Goal: Information Seeking & Learning: Learn about a topic

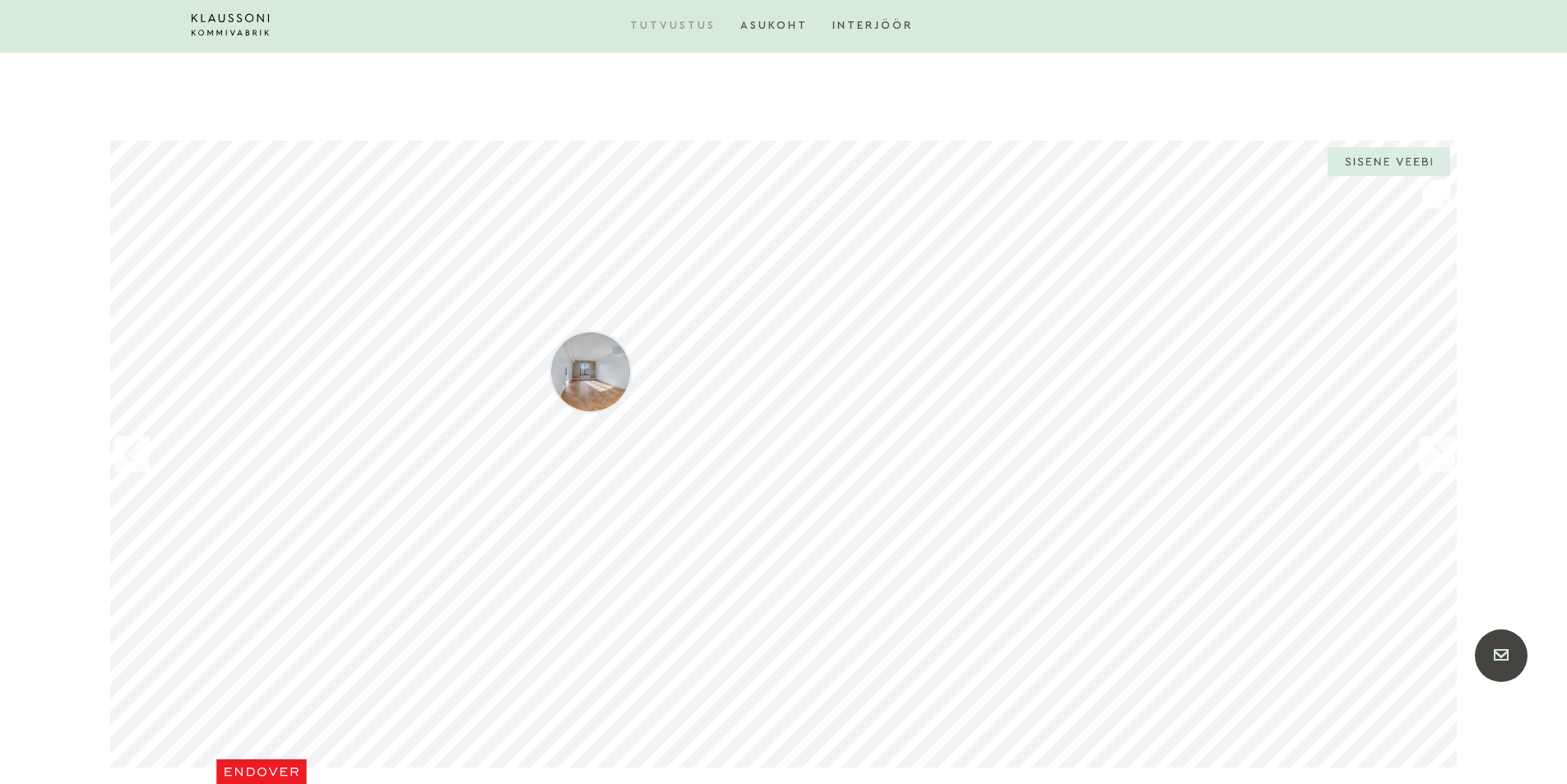
scroll to position [1808, 0]
click at [584, 378] on div at bounding box center [587, 368] width 70 height 70
click at [1411, 451] on div "Klaussoni Kommivabrik - Endover Klaussoni Kommivabrik - Endover Täisekraan Välj…" at bounding box center [783, 449] width 1347 height 627
click at [1430, 451] on div at bounding box center [1436, 449] width 49 height 49
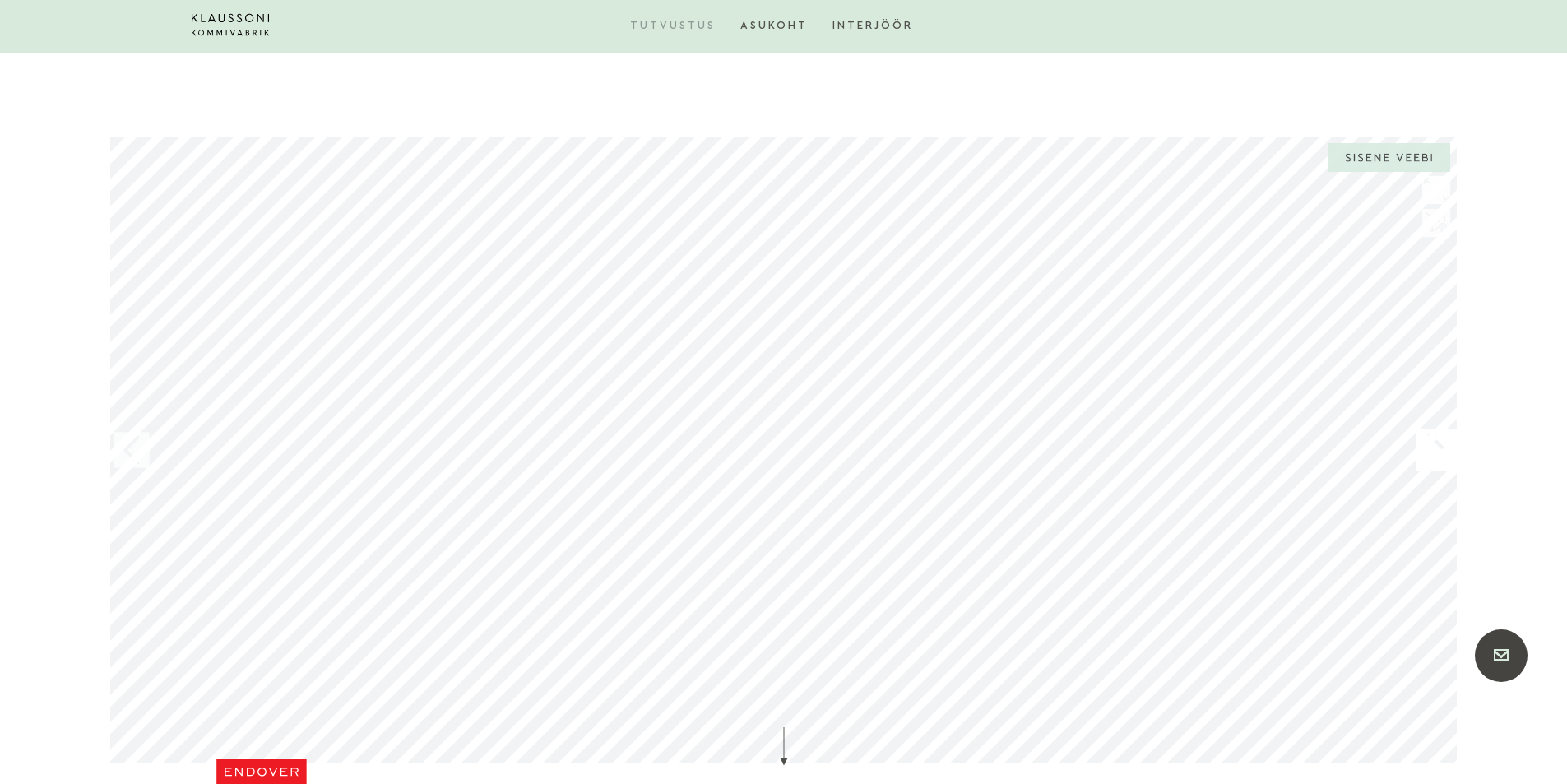
click at [1430, 451] on div at bounding box center [1436, 449] width 49 height 49
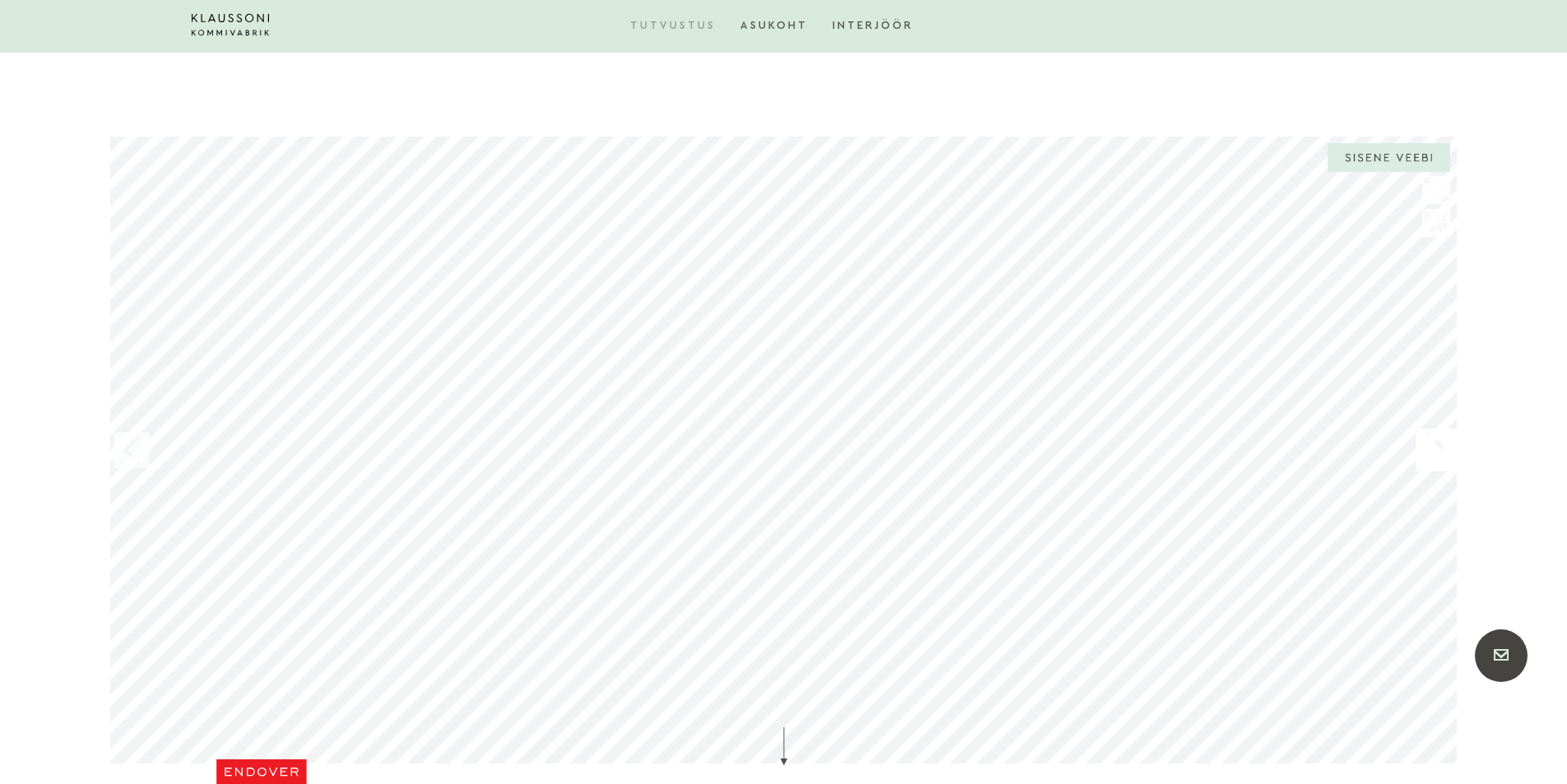
click at [1430, 451] on div at bounding box center [1436, 449] width 49 height 49
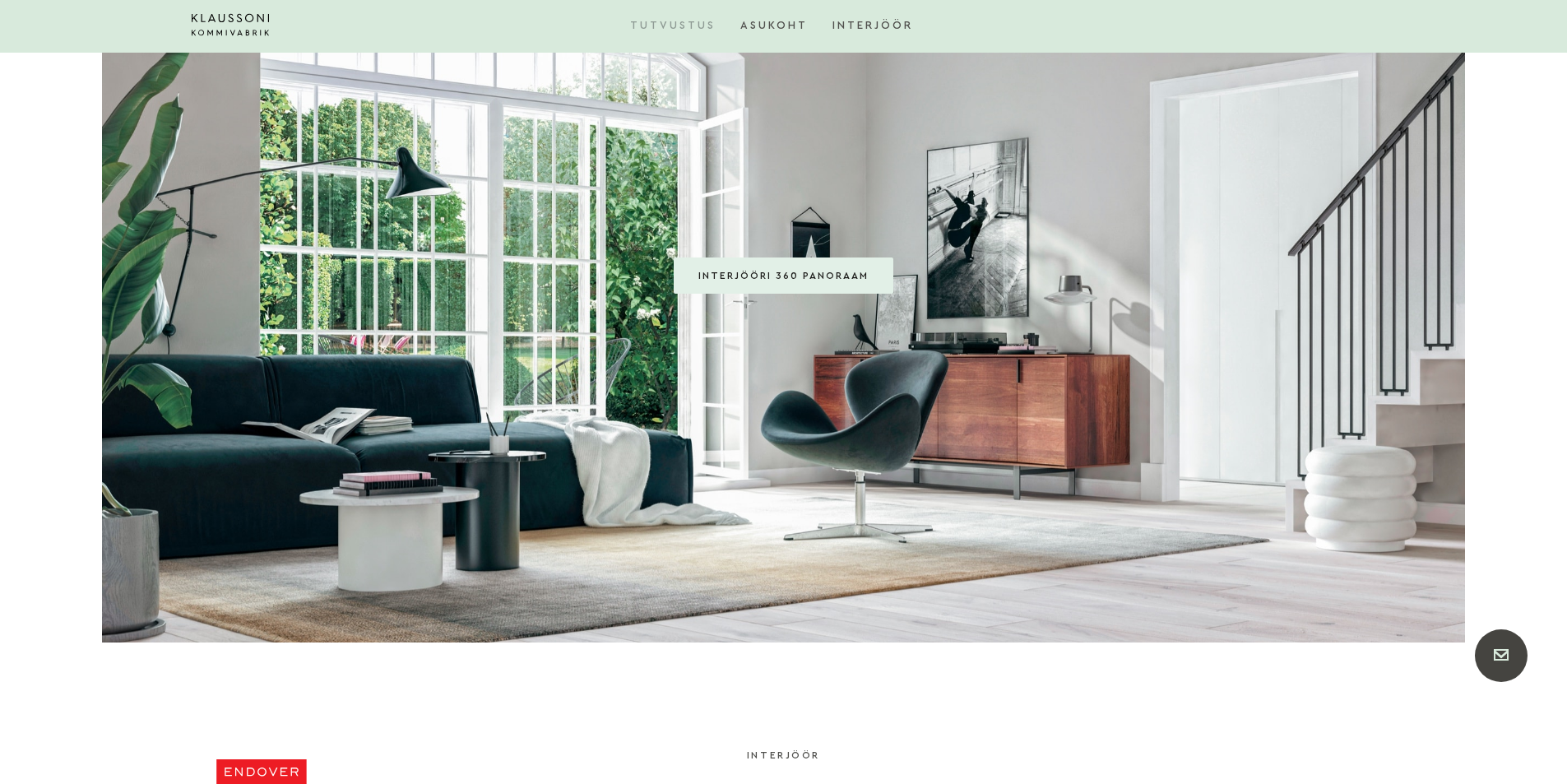
scroll to position [3185, 0]
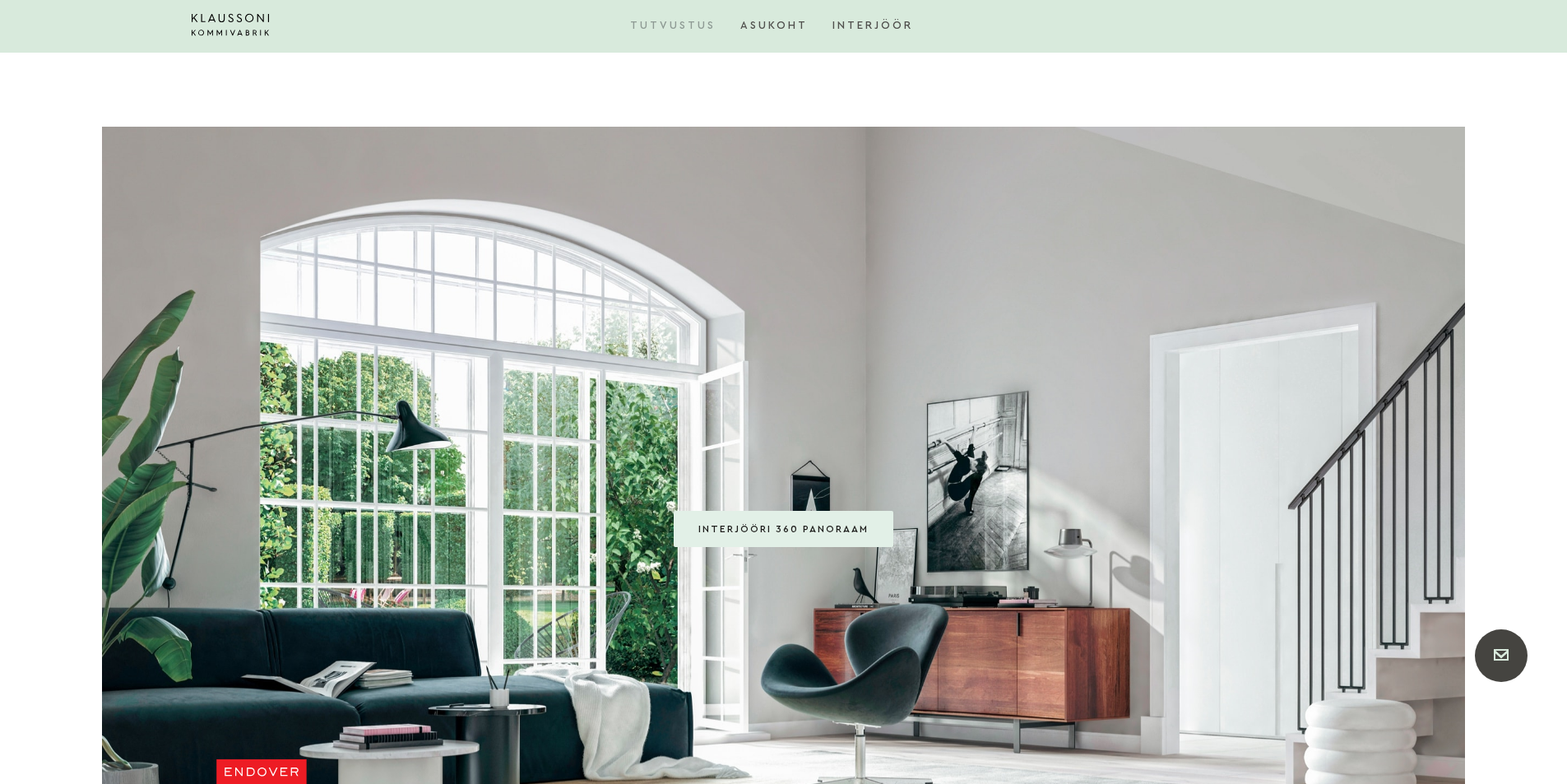
click at [800, 508] on img at bounding box center [784, 511] width 1363 height 769
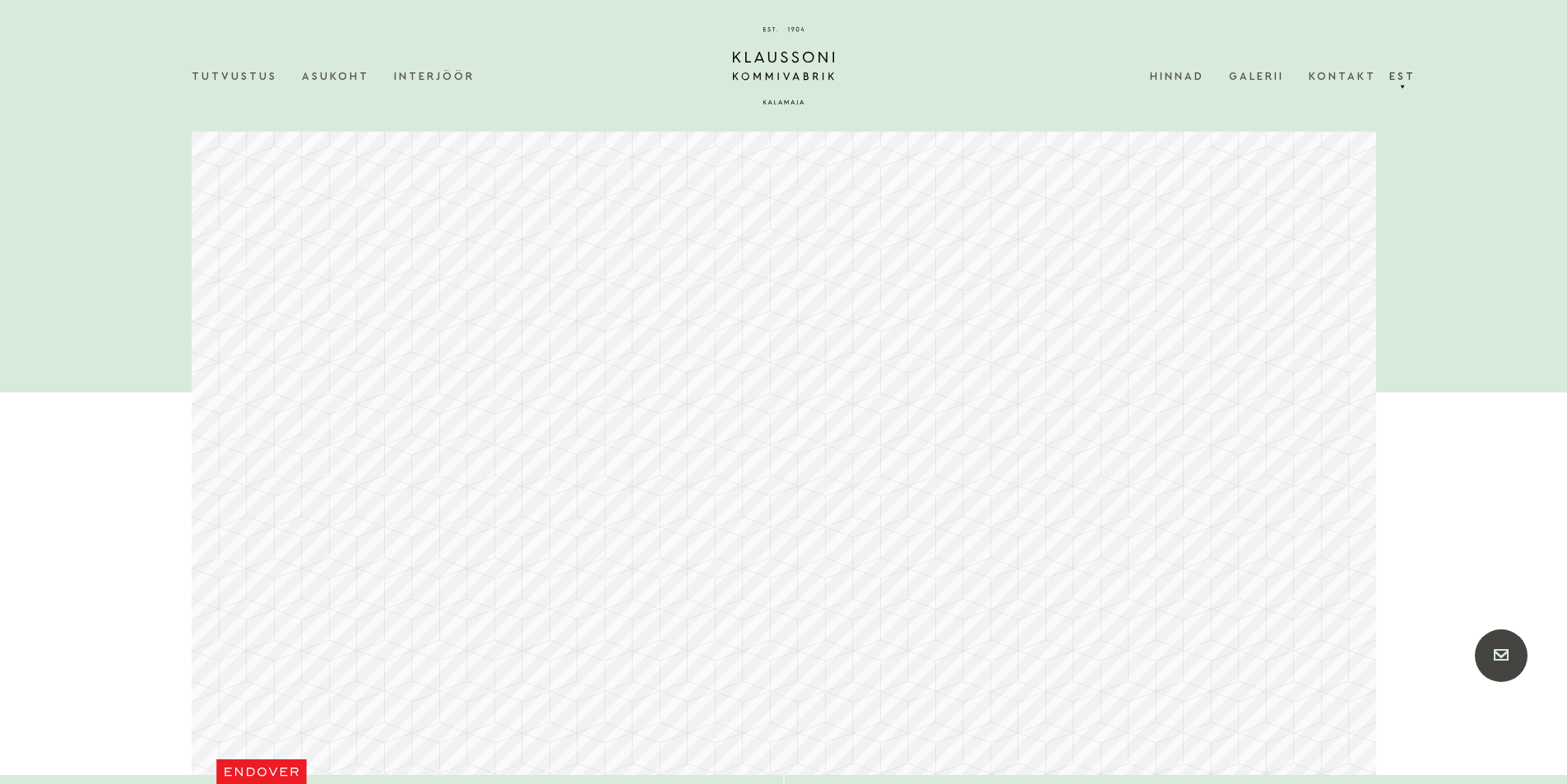
drag, startPoint x: 982, startPoint y: 518, endPoint x: 523, endPoint y: 513, distance: 459.0
click at [524, 513] on div at bounding box center [784, 439] width 1184 height 669
drag, startPoint x: 856, startPoint y: 474, endPoint x: 0, endPoint y: 432, distance: 857.0
click at [0, 434] on div "Menüü Tutvustus Asukoht Interjöör Hinnad Galerii Kontakt" at bounding box center [784, 686] width 1567 height 1162
drag, startPoint x: 706, startPoint y: 435, endPoint x: 180, endPoint y: 436, distance: 526.0
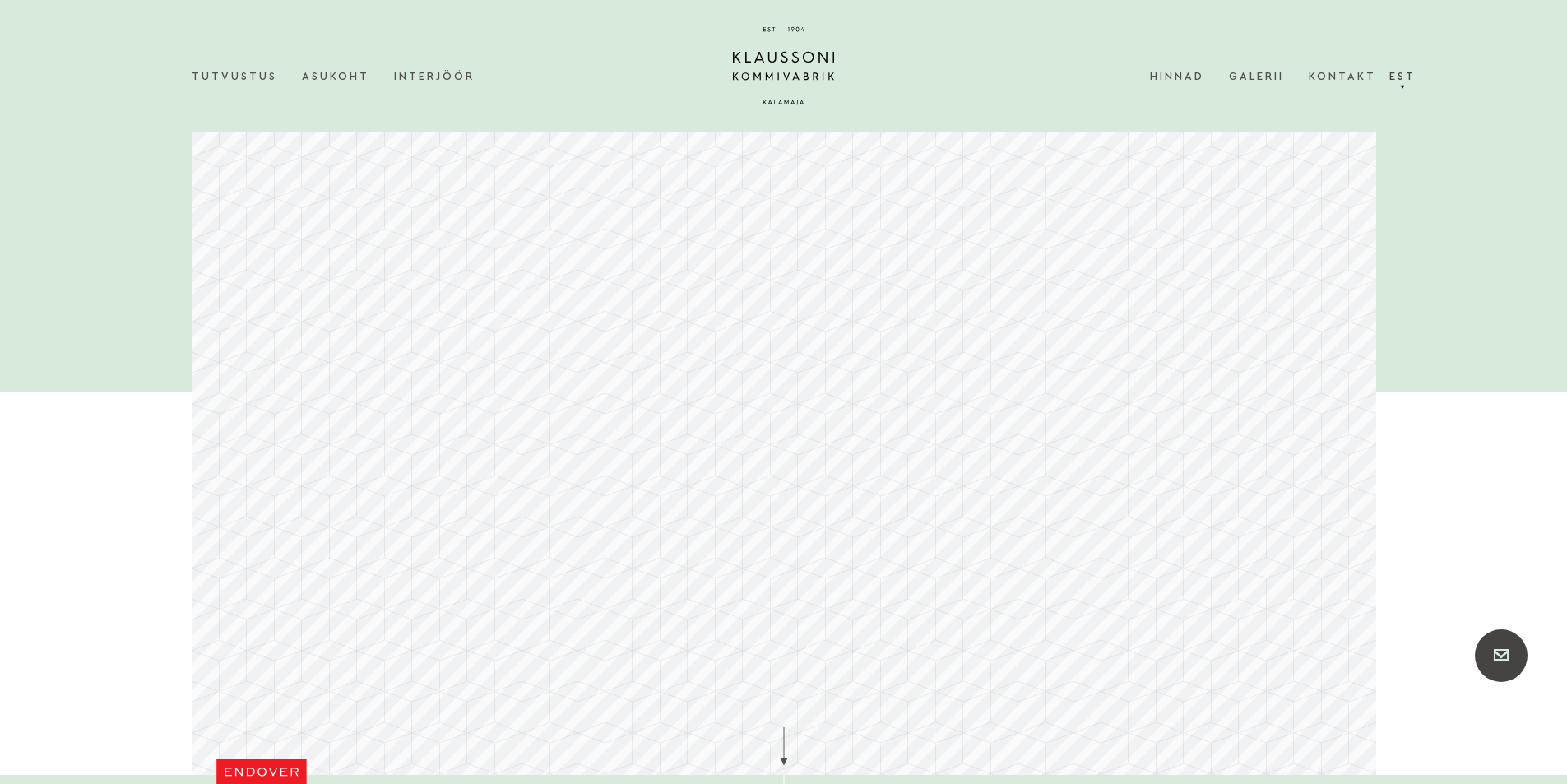
click at [182, 436] on div "Menüü Tutvustus Asukoht Interjöör Hinnad Galerii Kontakt" at bounding box center [784, 686] width 1567 height 1162
drag, startPoint x: 693, startPoint y: 429, endPoint x: 251, endPoint y: 401, distance: 442.9
click at [277, 402] on div at bounding box center [784, 439] width 1184 height 669
drag, startPoint x: 991, startPoint y: 434, endPoint x: 1174, endPoint y: 460, distance: 184.8
click at [1176, 460] on div at bounding box center [784, 439] width 1184 height 669
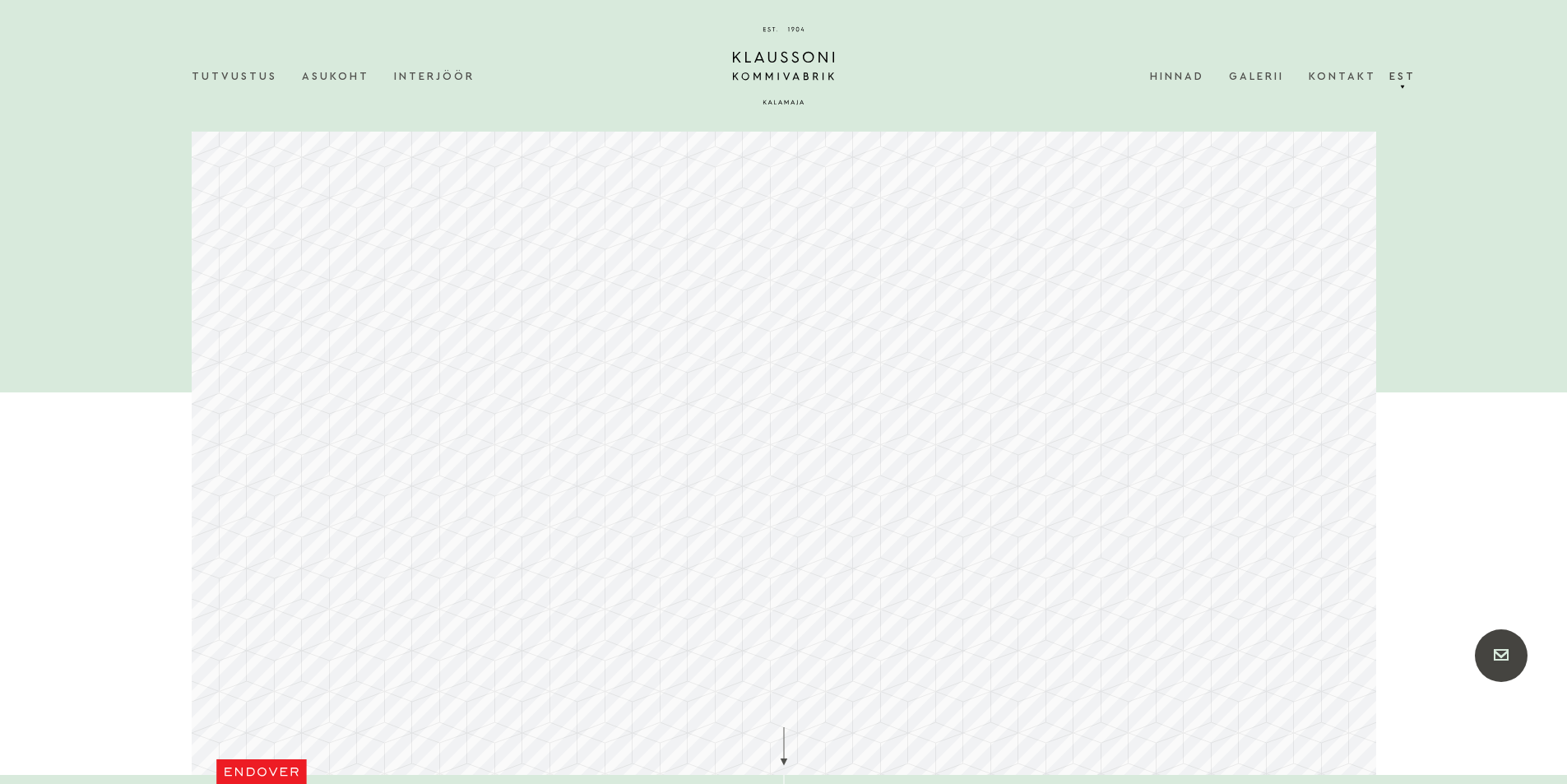
drag, startPoint x: 651, startPoint y: 418, endPoint x: 789, endPoint y: 453, distance: 142.4
click at [789, 453] on div at bounding box center [784, 439] width 1184 height 669
click at [764, 388] on div at bounding box center [784, 439] width 1184 height 669
drag, startPoint x: 745, startPoint y: 557, endPoint x: 681, endPoint y: 597, distance: 75.5
click at [682, 597] on div at bounding box center [784, 439] width 1184 height 669
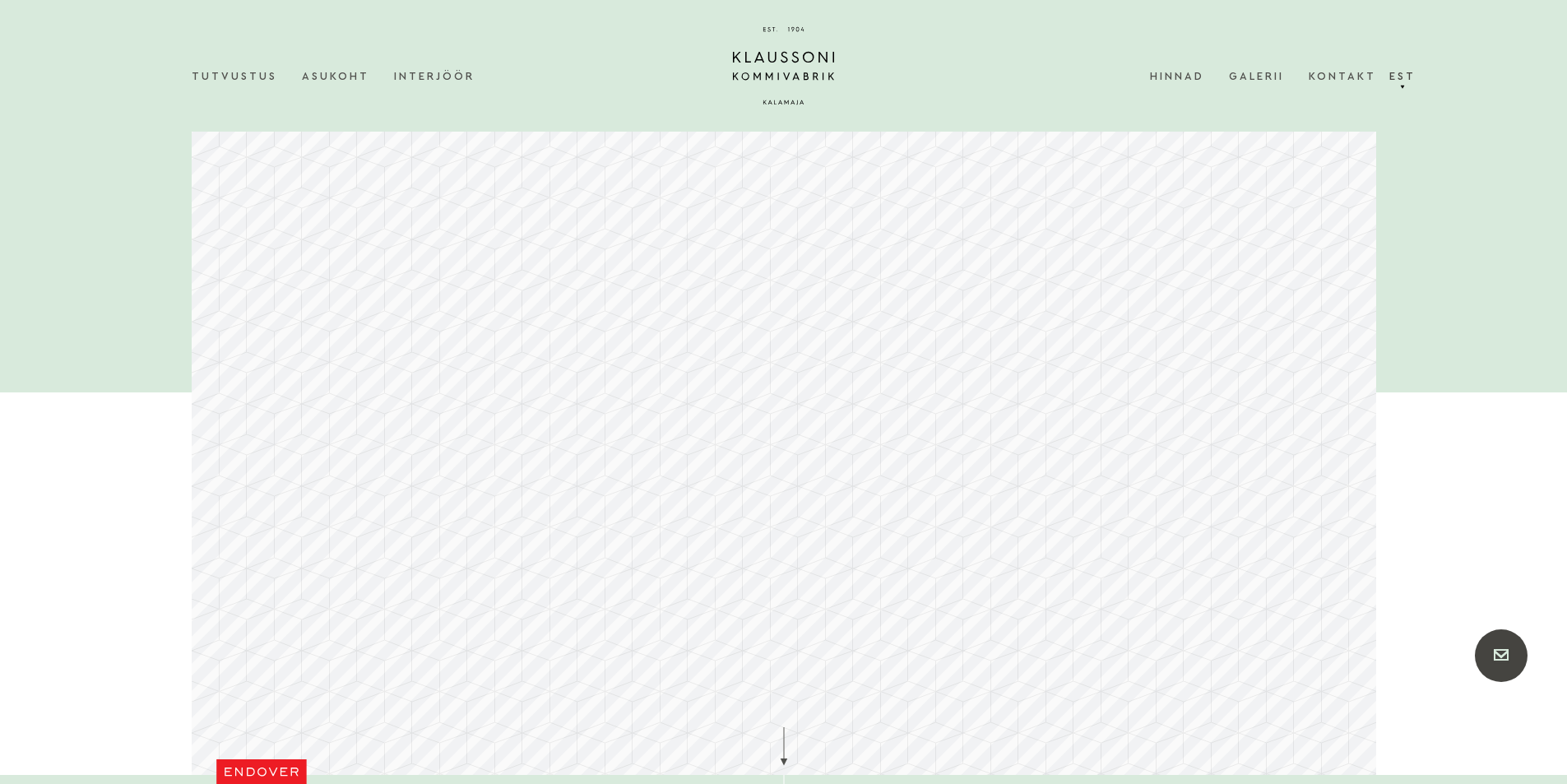
drag, startPoint x: 901, startPoint y: 426, endPoint x: 0, endPoint y: 451, distance: 901.3
click at [202, 445] on div at bounding box center [784, 439] width 1184 height 669
drag, startPoint x: 771, startPoint y: 470, endPoint x: 97, endPoint y: 459, distance: 674.1
click at [150, 468] on div "Menüü Tutvustus Asukoht Interjöör Hinnad Galerii Kontakt" at bounding box center [784, 686] width 1567 height 1162
drag, startPoint x: 891, startPoint y: 421, endPoint x: 375, endPoint y: 483, distance: 519.7
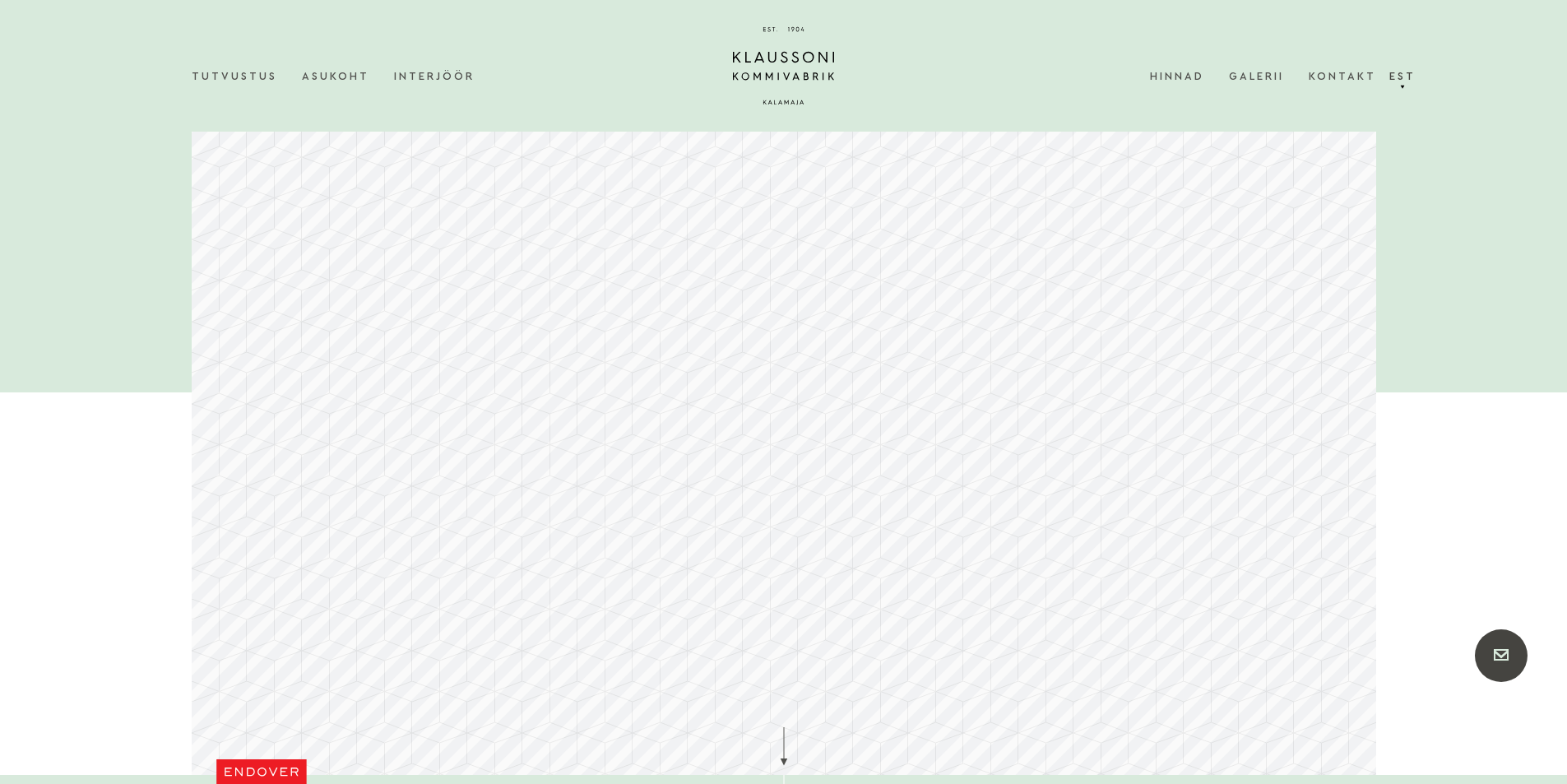
click at [501, 475] on div at bounding box center [784, 439] width 1184 height 669
drag, startPoint x: 728, startPoint y: 471, endPoint x: 573, endPoint y: 383, distance: 178.2
click at [574, 383] on div at bounding box center [784, 439] width 1184 height 669
drag, startPoint x: 573, startPoint y: 383, endPoint x: 517, endPoint y: 424, distance: 69.4
click at [517, 424] on div at bounding box center [784, 439] width 1184 height 669
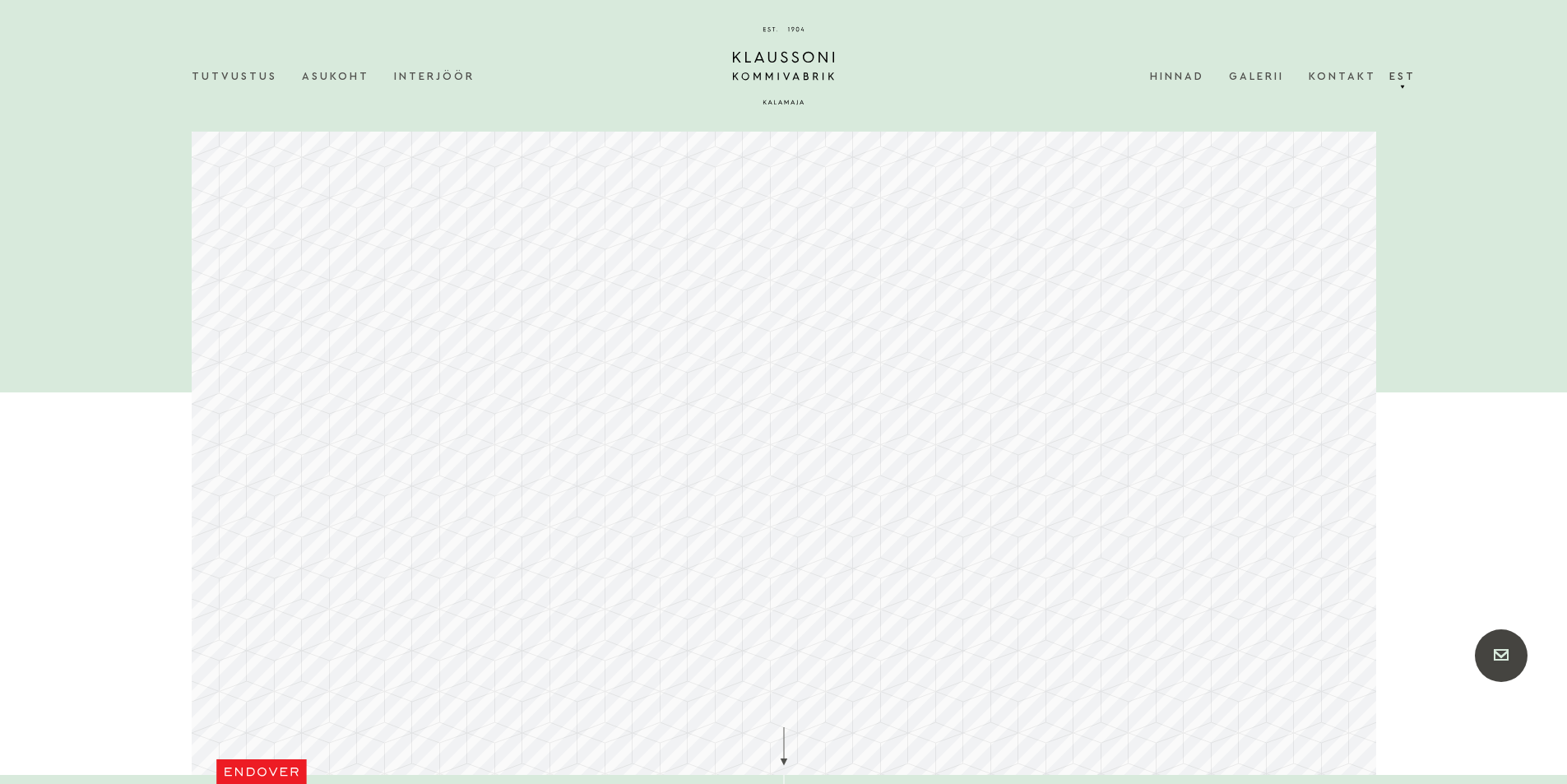
drag, startPoint x: 677, startPoint y: 439, endPoint x: 569, endPoint y: 406, distance: 112.9
click at [577, 406] on div at bounding box center [784, 439] width 1184 height 669
click at [1247, 72] on link "Galerii" at bounding box center [1268, 76] width 80 height 50
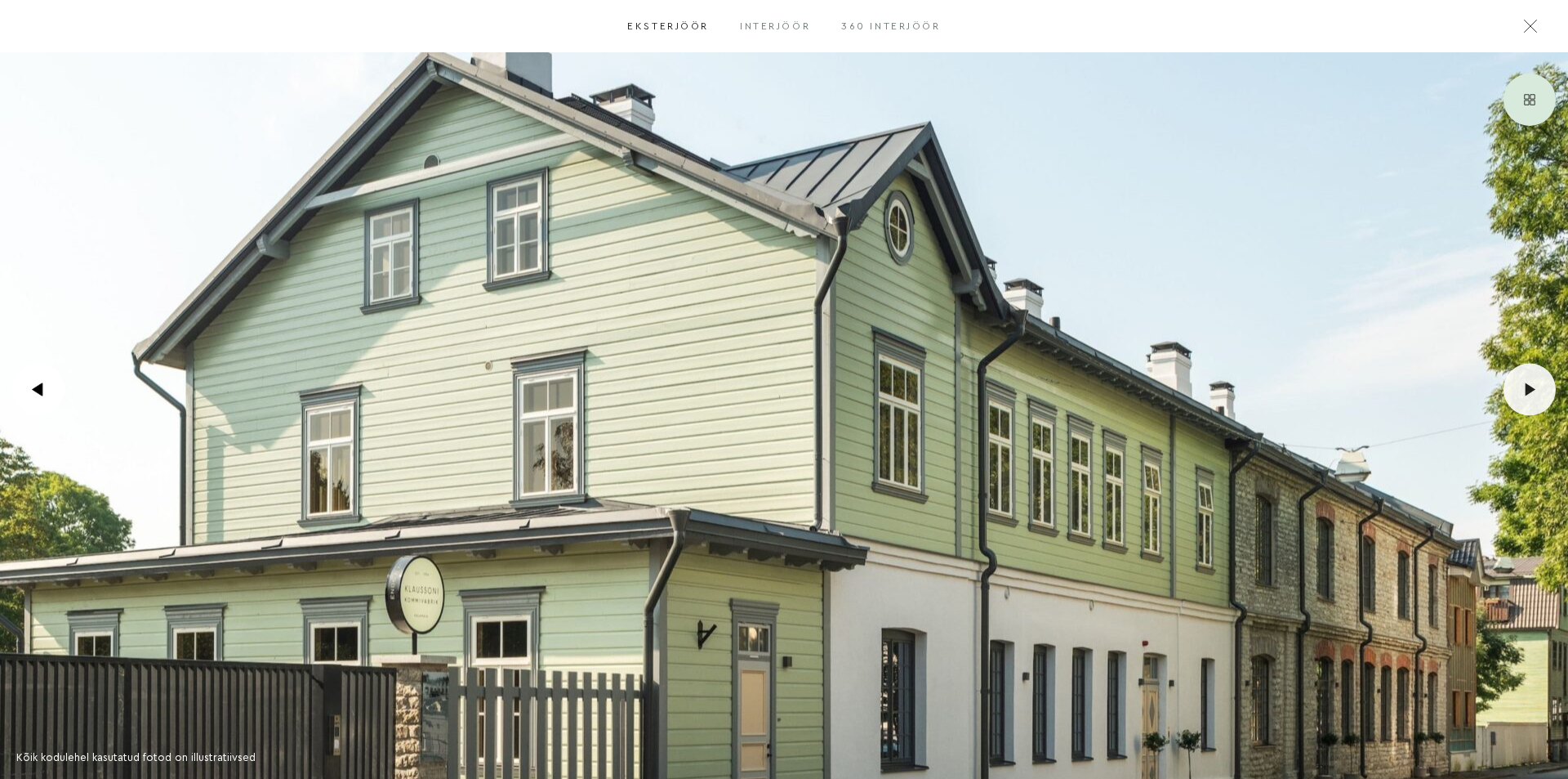
click at [1543, 382] on div ".icon-arrow-1 { fill: #fff; } .icon-arrow-3 { mask: url(#mask); }" at bounding box center [1530, 390] width 52 height 52
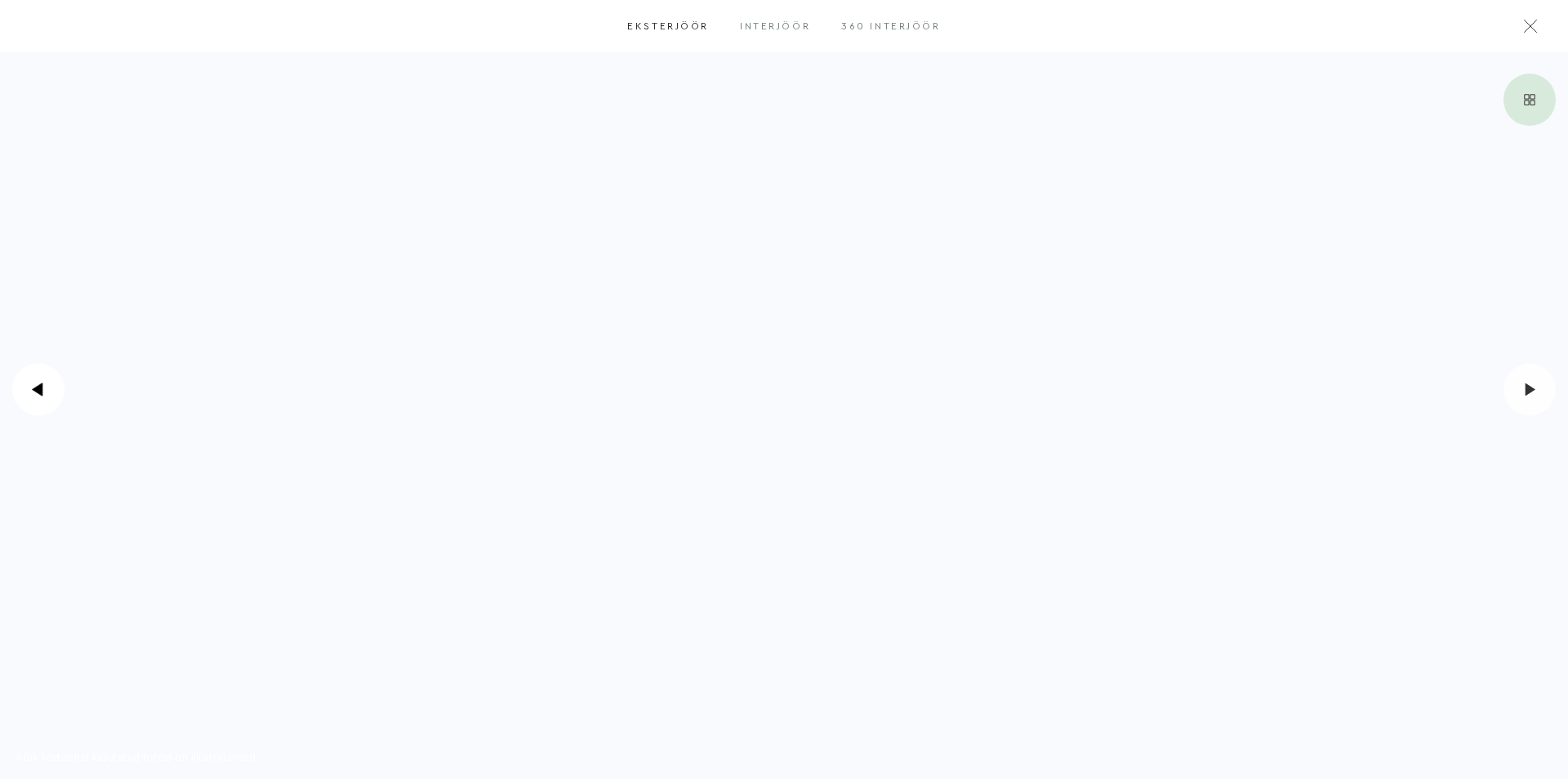
click at [1543, 382] on div ".icon-arrow-1 { fill: #fff; } .icon-arrow-3 { mask: url(#mask); }" at bounding box center [1530, 390] width 52 height 52
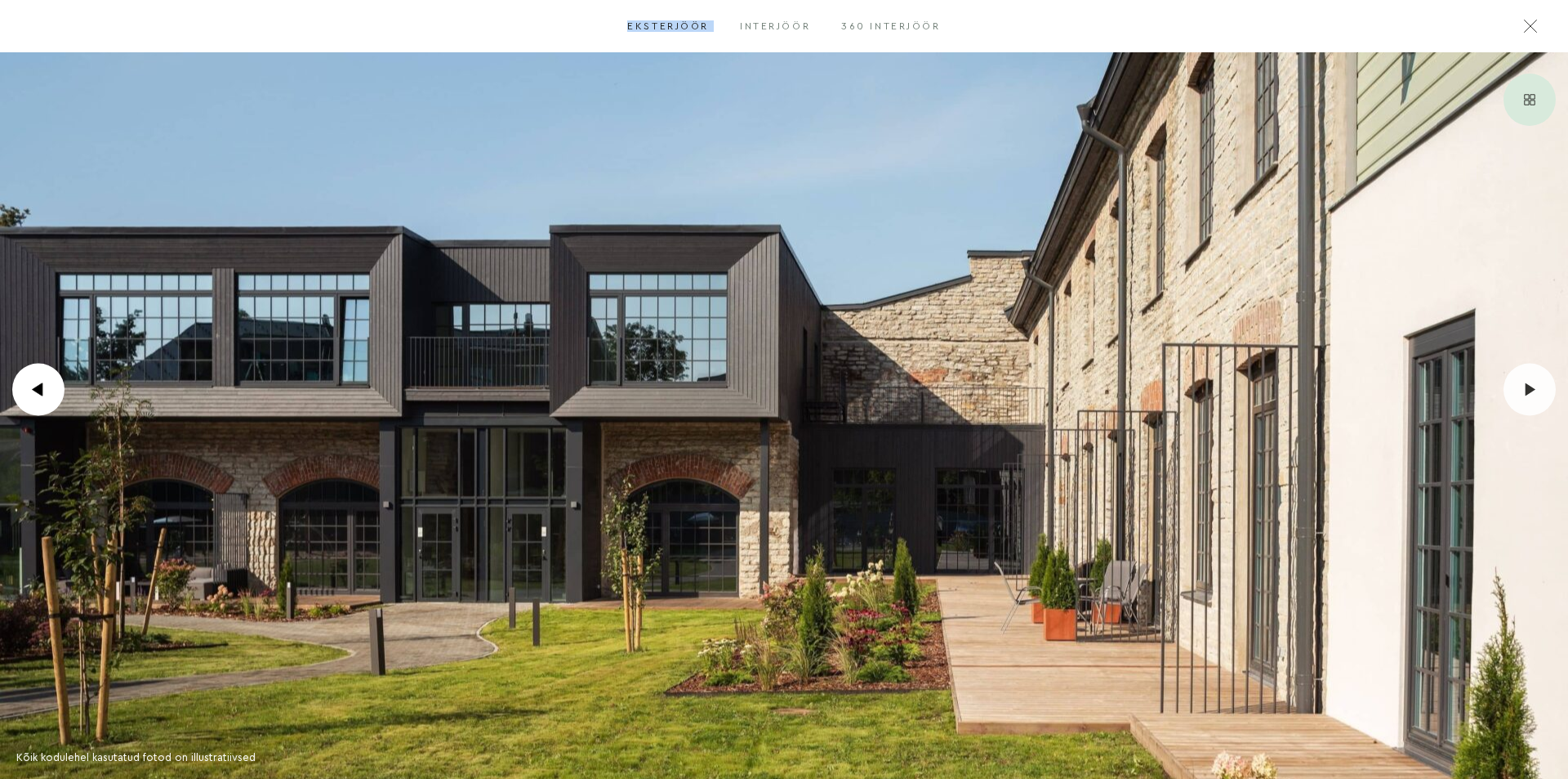
click at [1543, 382] on div ".icon-arrow-1 { fill: #fff; } .icon-arrow-3 { mask: url(#mask); }" at bounding box center [1530, 390] width 52 height 52
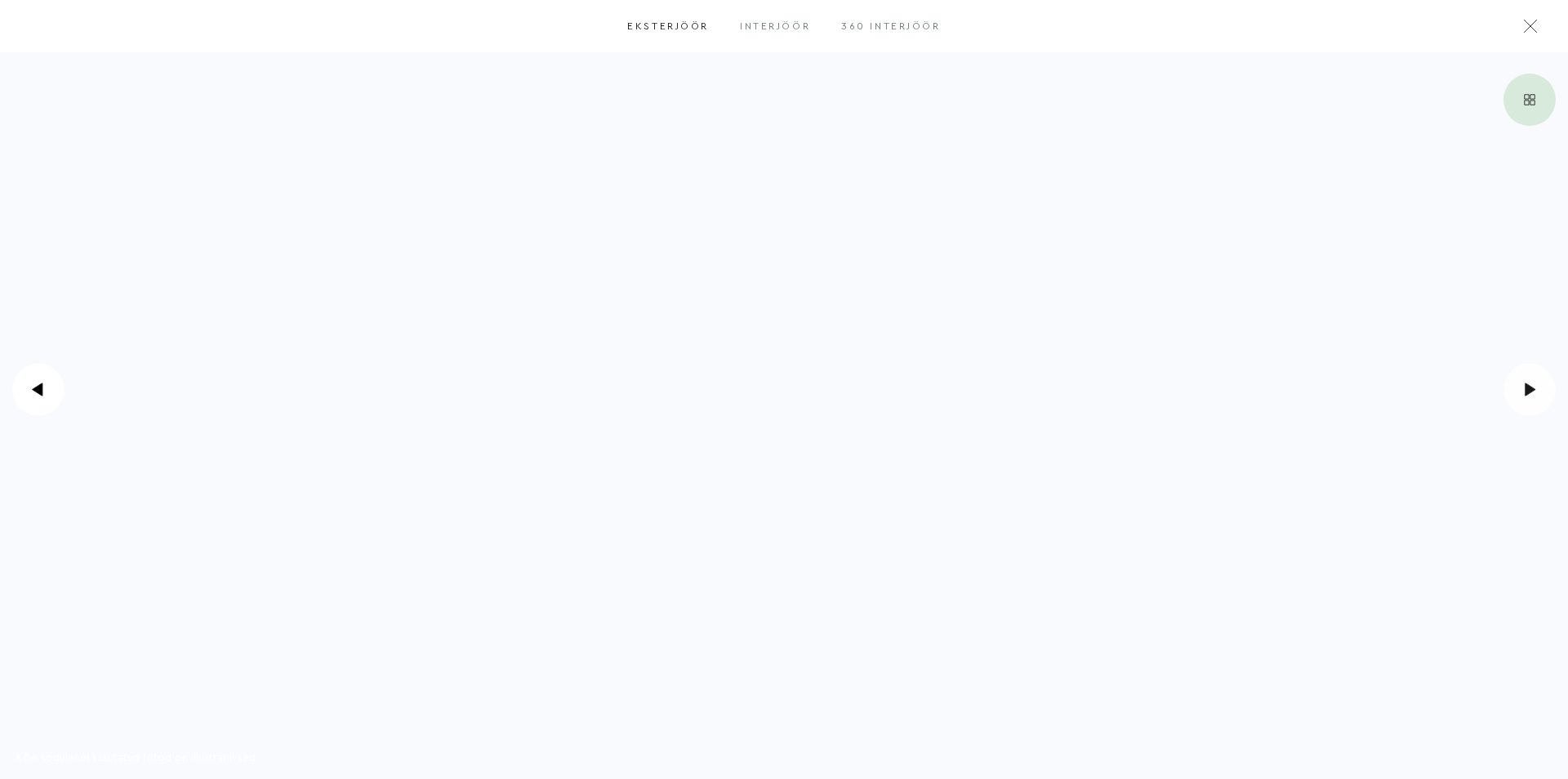
click at [1502, 102] on div ".icon-arrow-1 { fill: #fff; } .icon-arrow-3 { mask: url(#mask); }" at bounding box center [1411, 390] width 314 height 779
click at [1518, 104] on div ".icon-thumbs-1 { fill: #fff; } .icon-thumbs-3 { mask: url(#mask); }" at bounding box center [1530, 100] width 52 height 52
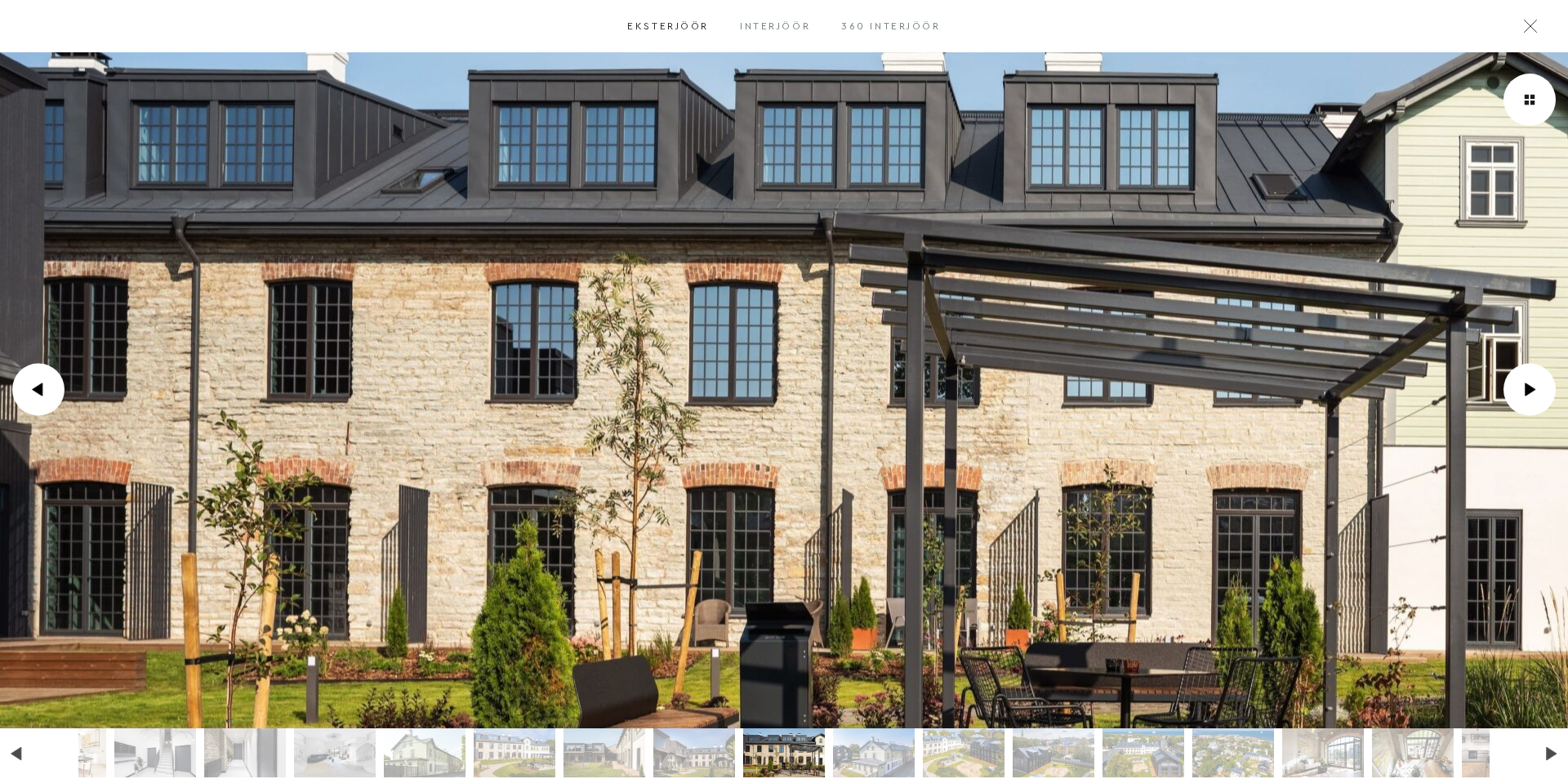
click html
click at [1362, 754] on li "Go to slide 11" at bounding box center [1322, 752] width 82 height 49
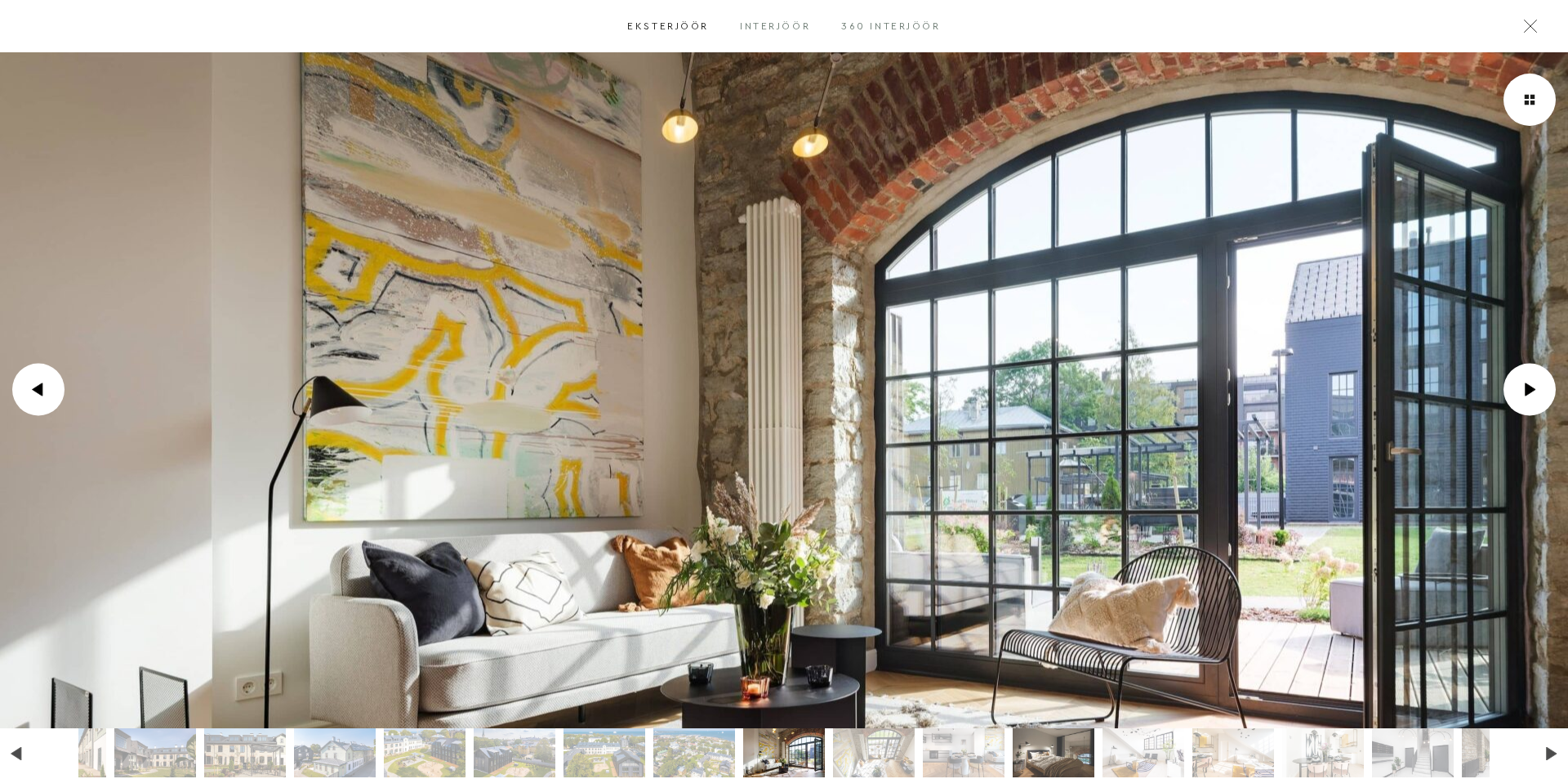
click at [1026, 744] on li "Go to slide 14" at bounding box center [1053, 752] width 82 height 49
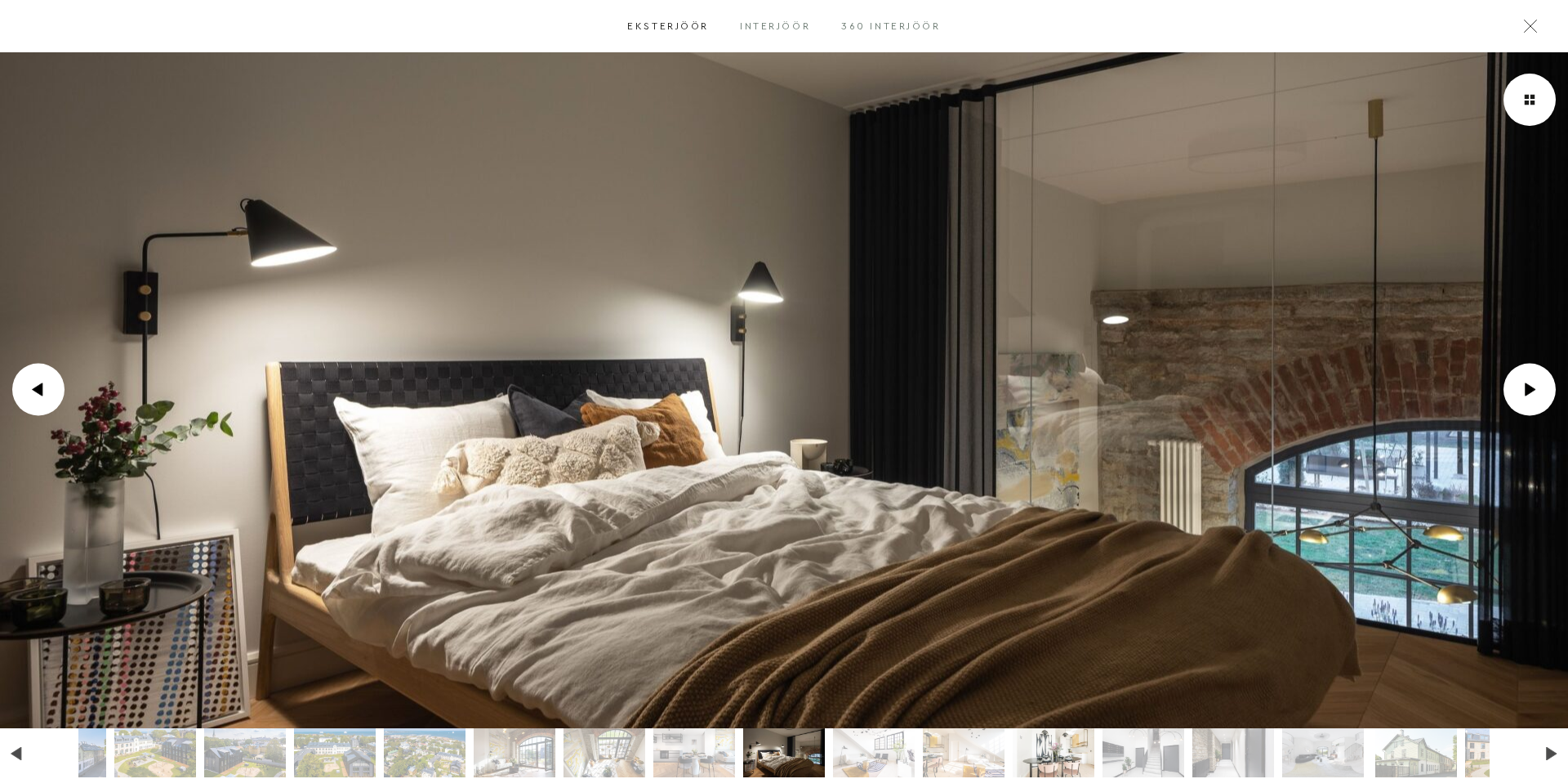
click at [1017, 747] on li "Go to slide 17" at bounding box center [1053, 752] width 82 height 49
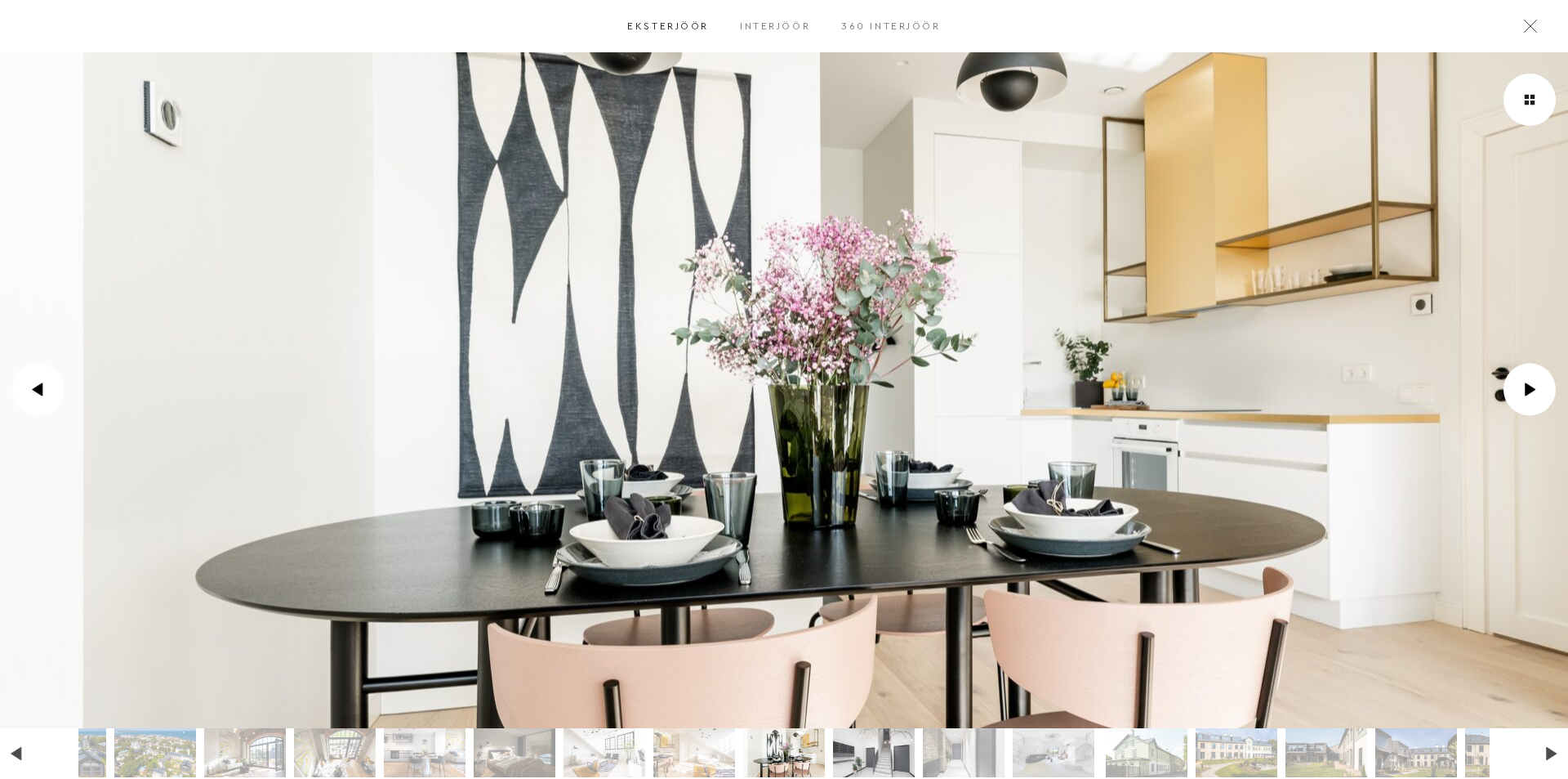
click at [866, 760] on li "Go to slide 18" at bounding box center [874, 752] width 82 height 49
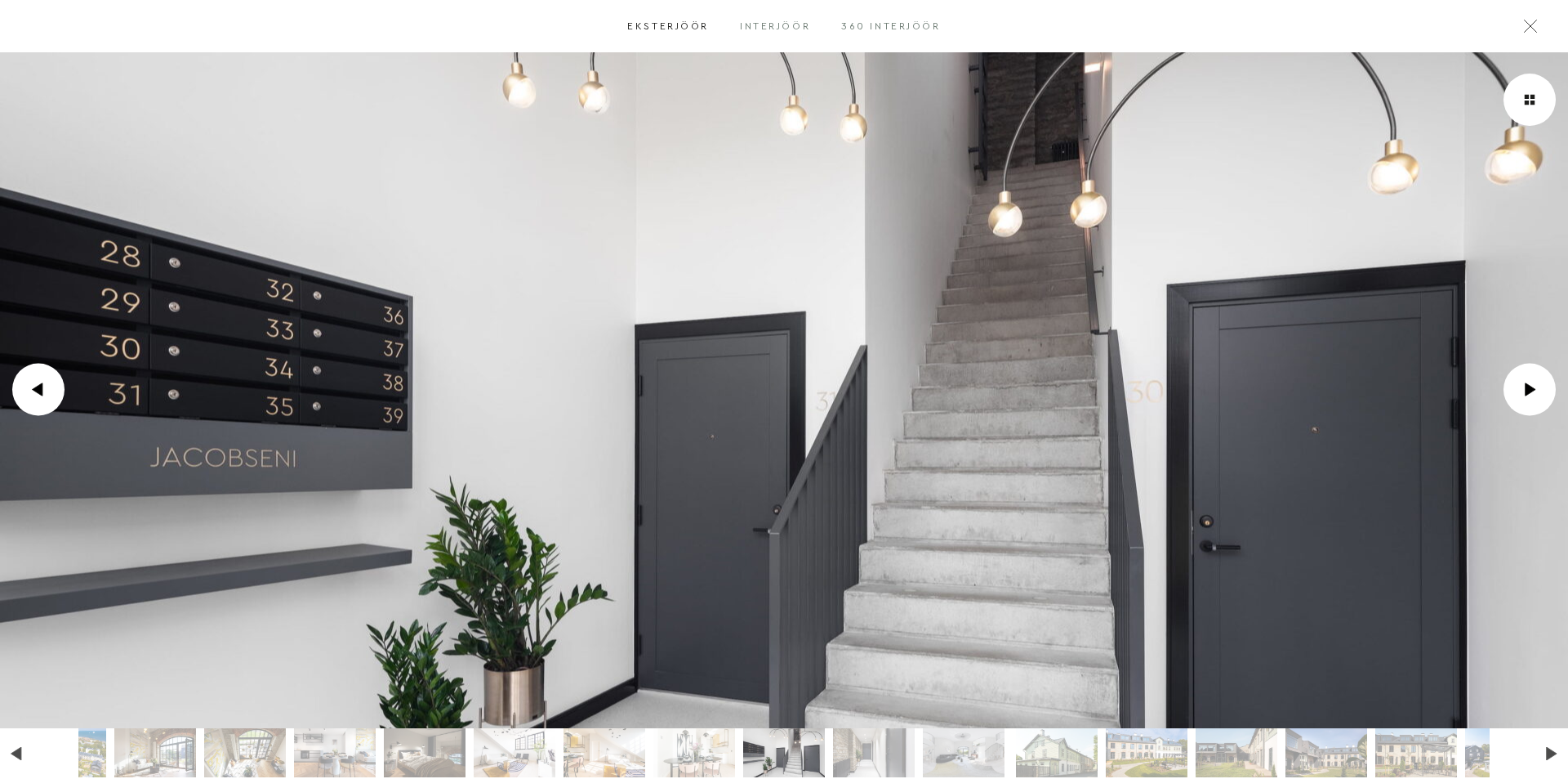
click at [866, 760] on li "Go to slide 19" at bounding box center [874, 752] width 82 height 49
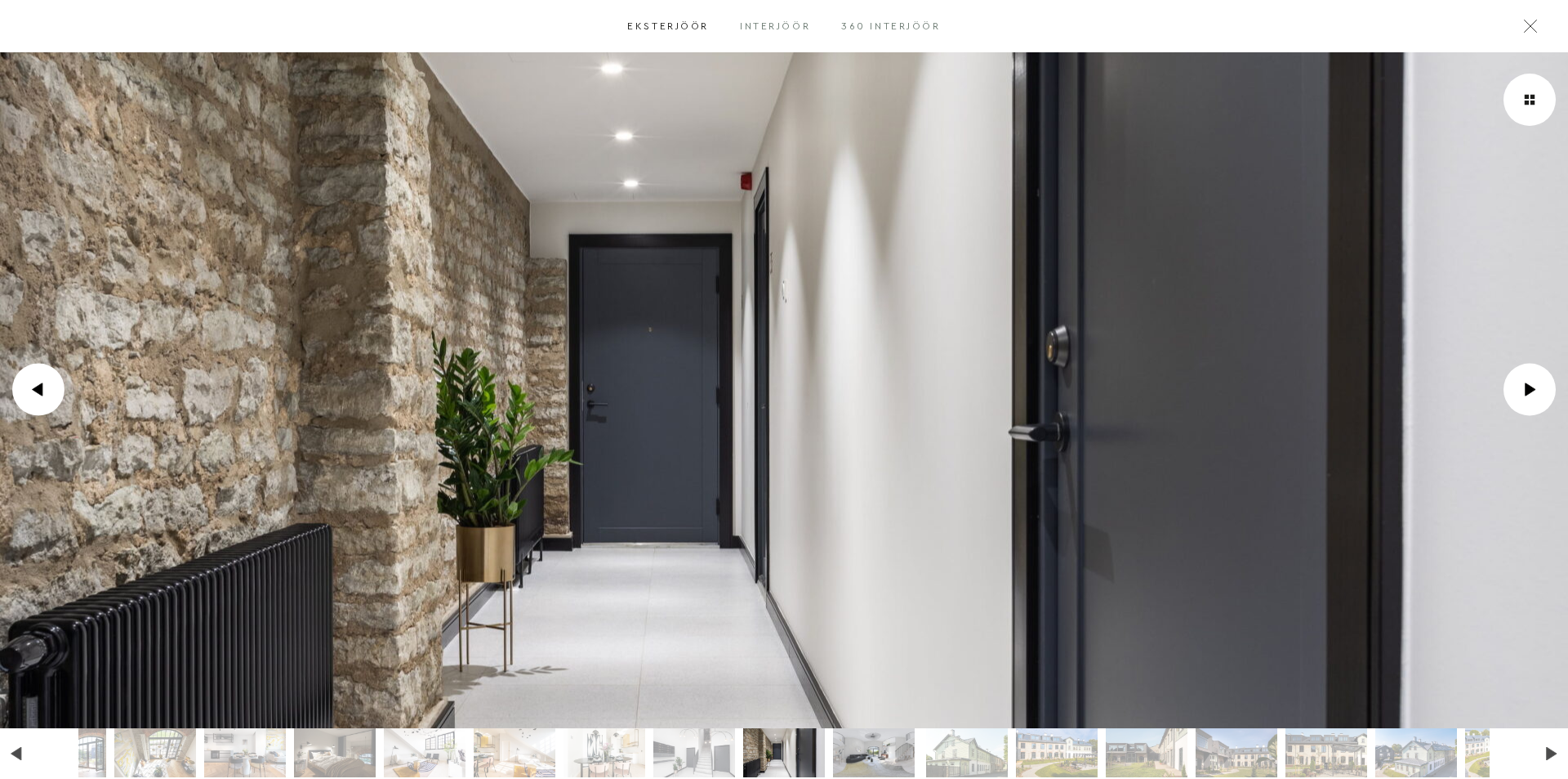
click at [894, 759] on li "Go to slide 20" at bounding box center [874, 752] width 82 height 49
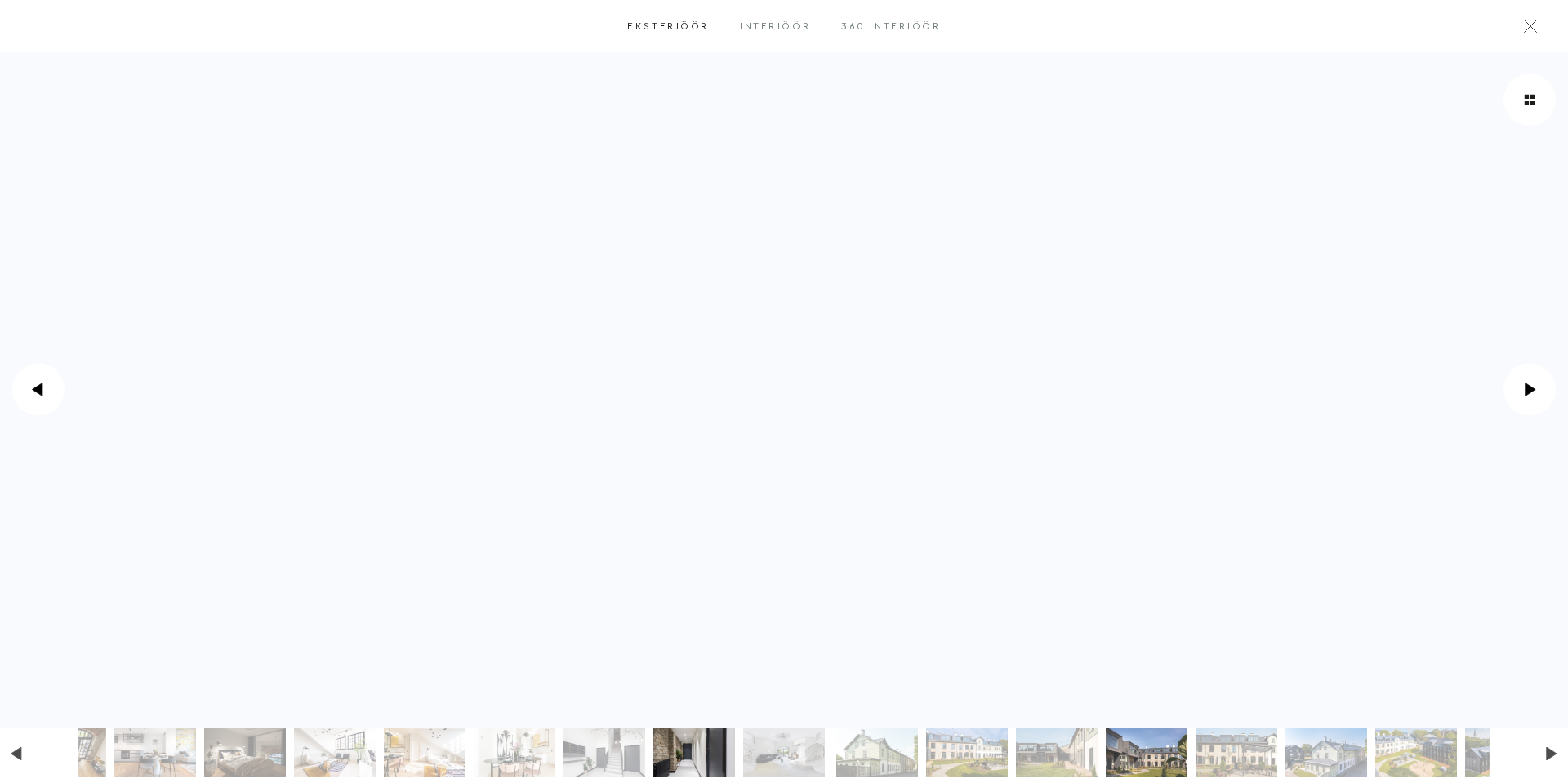
click at [1186, 755] on li "Go to slide 4" at bounding box center [1146, 752] width 82 height 49
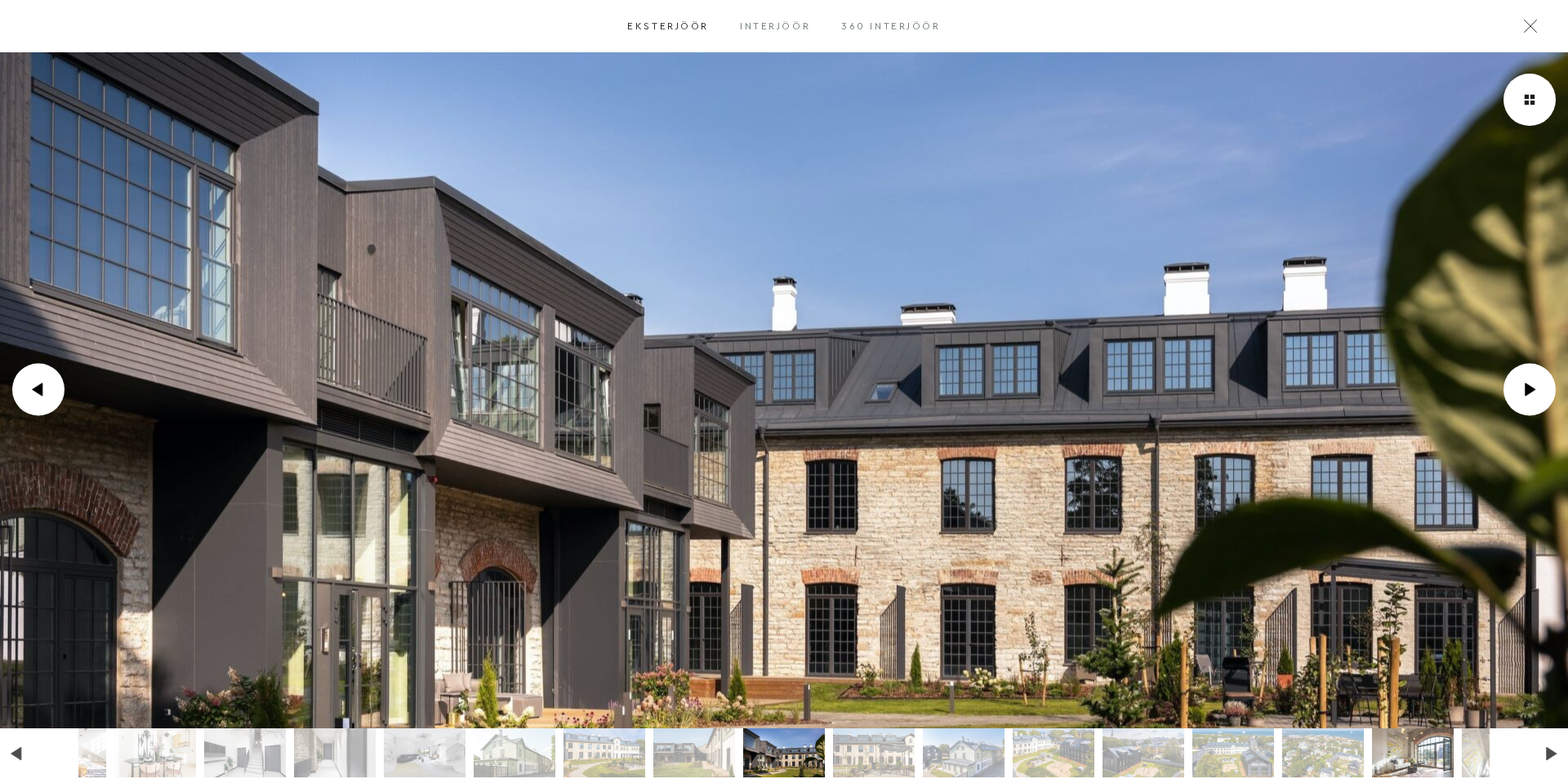
click at [1391, 751] on li "Go to slide 11" at bounding box center [1413, 752] width 82 height 49
click at [1410, 754] on li "Go to slide 11" at bounding box center [1413, 752] width 82 height 49
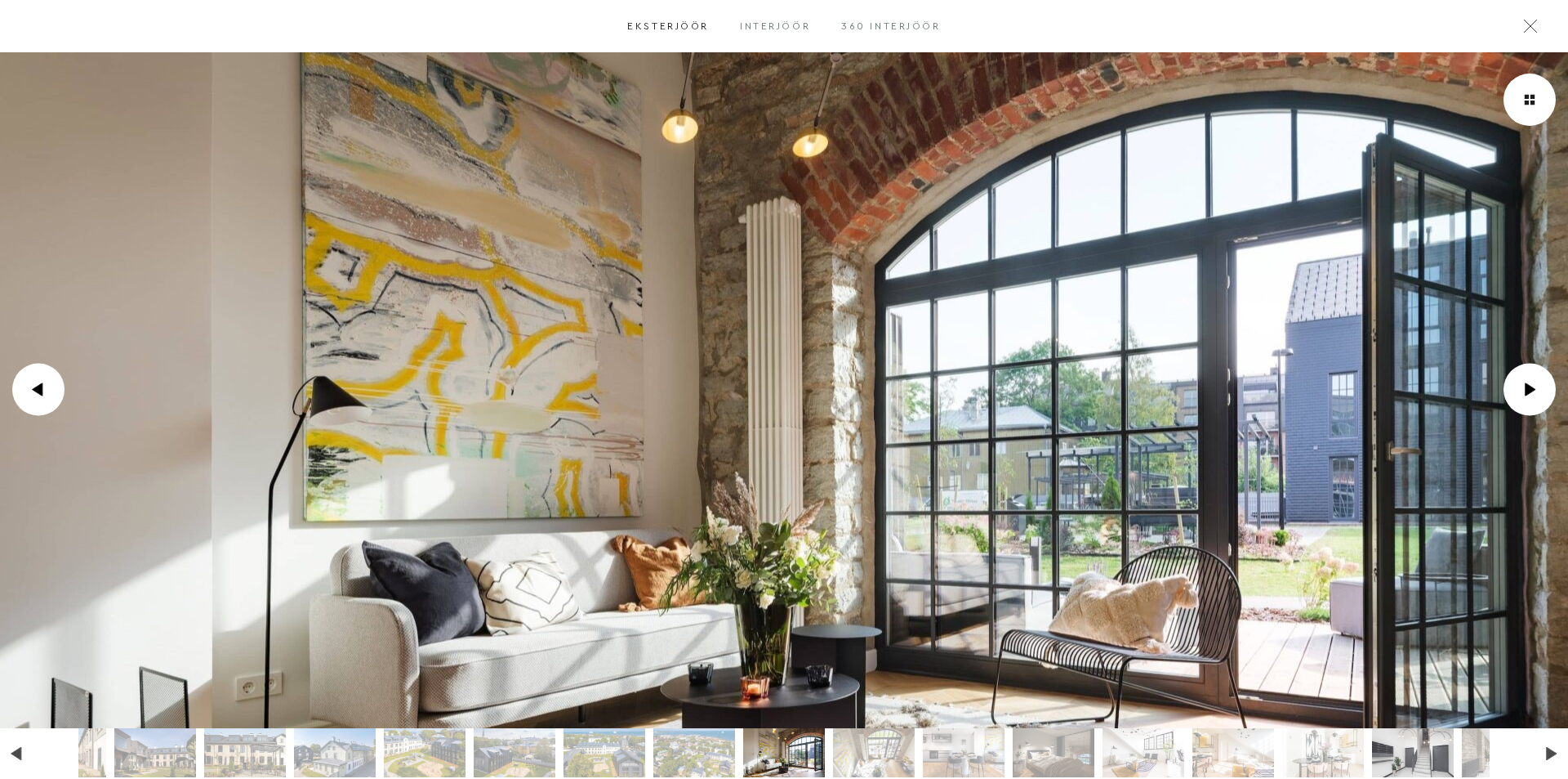
click at [1449, 757] on li "Go to slide 18" at bounding box center [1413, 752] width 82 height 49
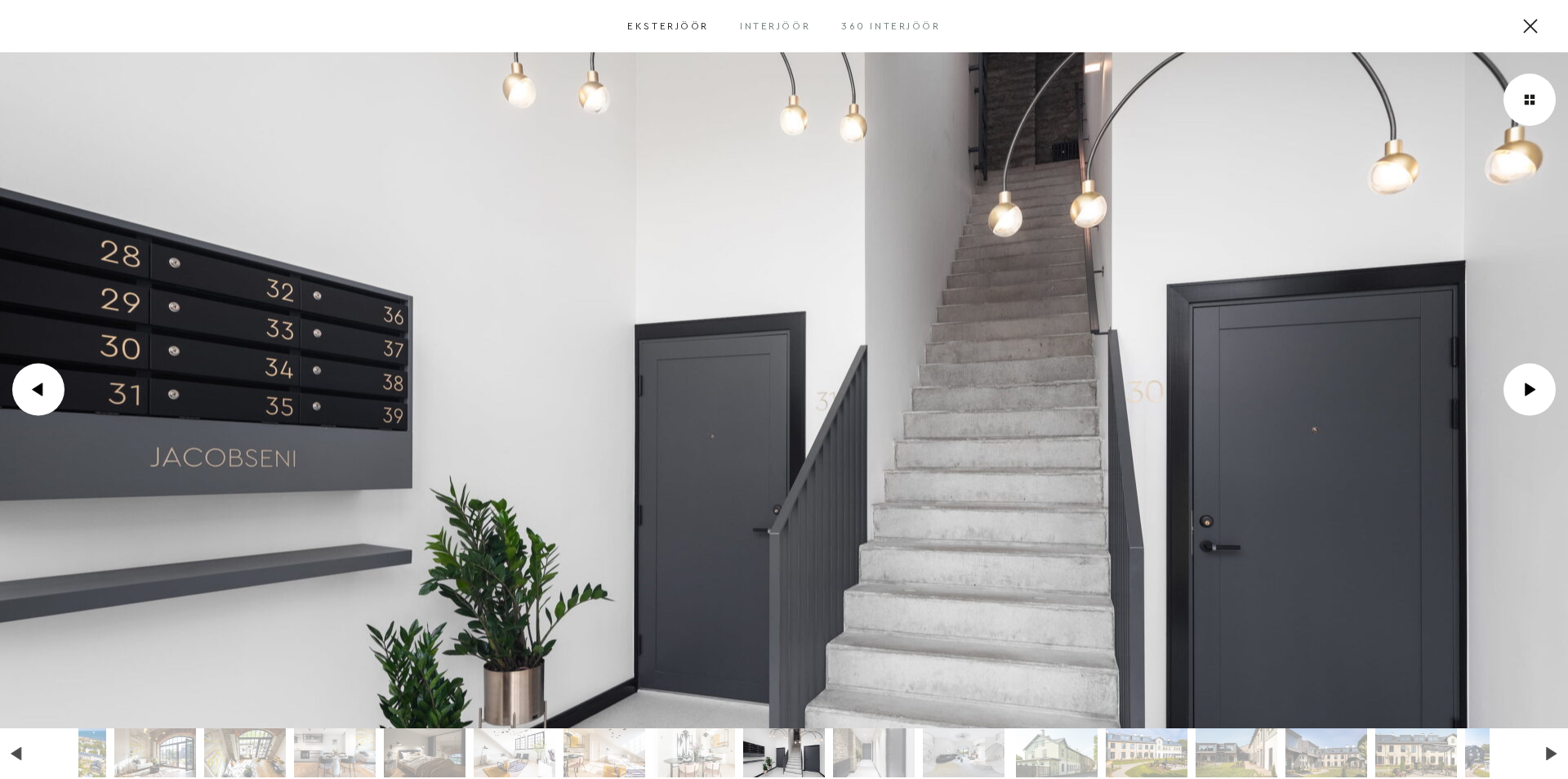
click at [1537, 29] on button at bounding box center [1531, 26] width 52 height 52
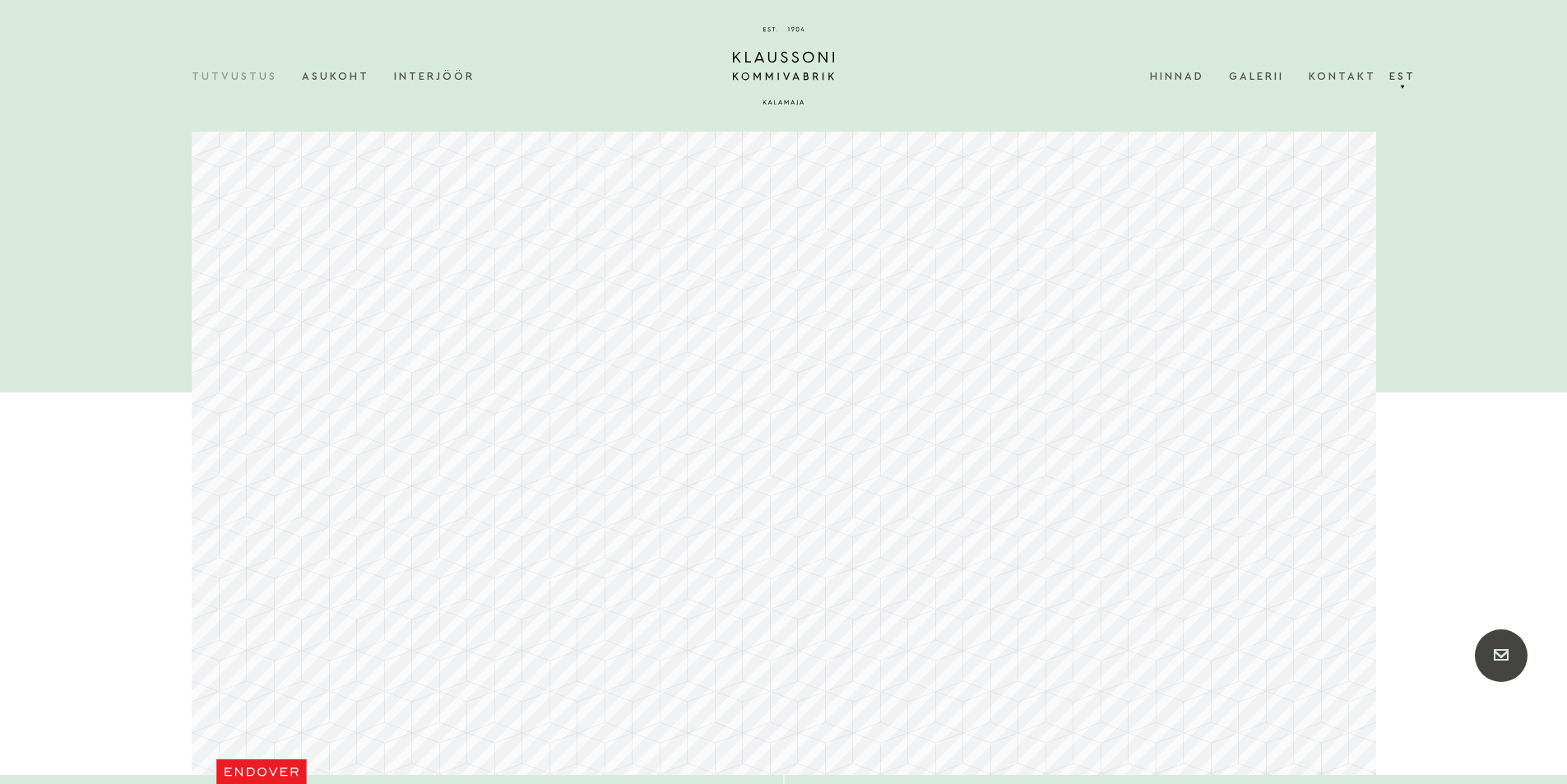
click at [238, 82] on link "Tutvustus" at bounding box center [246, 76] width 110 height 50
